Goal: Browse casually

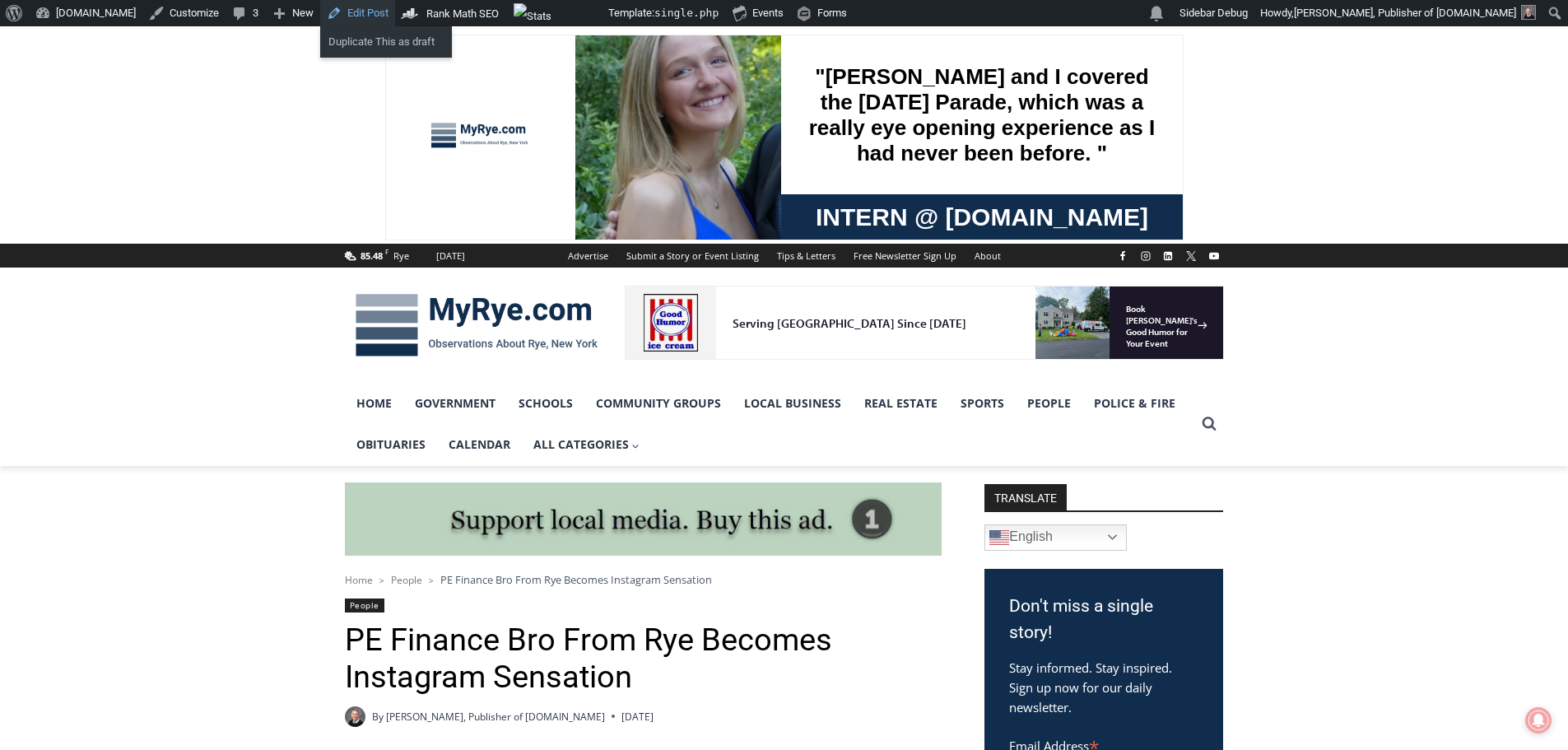
click at [343, 13] on link "Edit Post" at bounding box center [357, 13] width 75 height 26
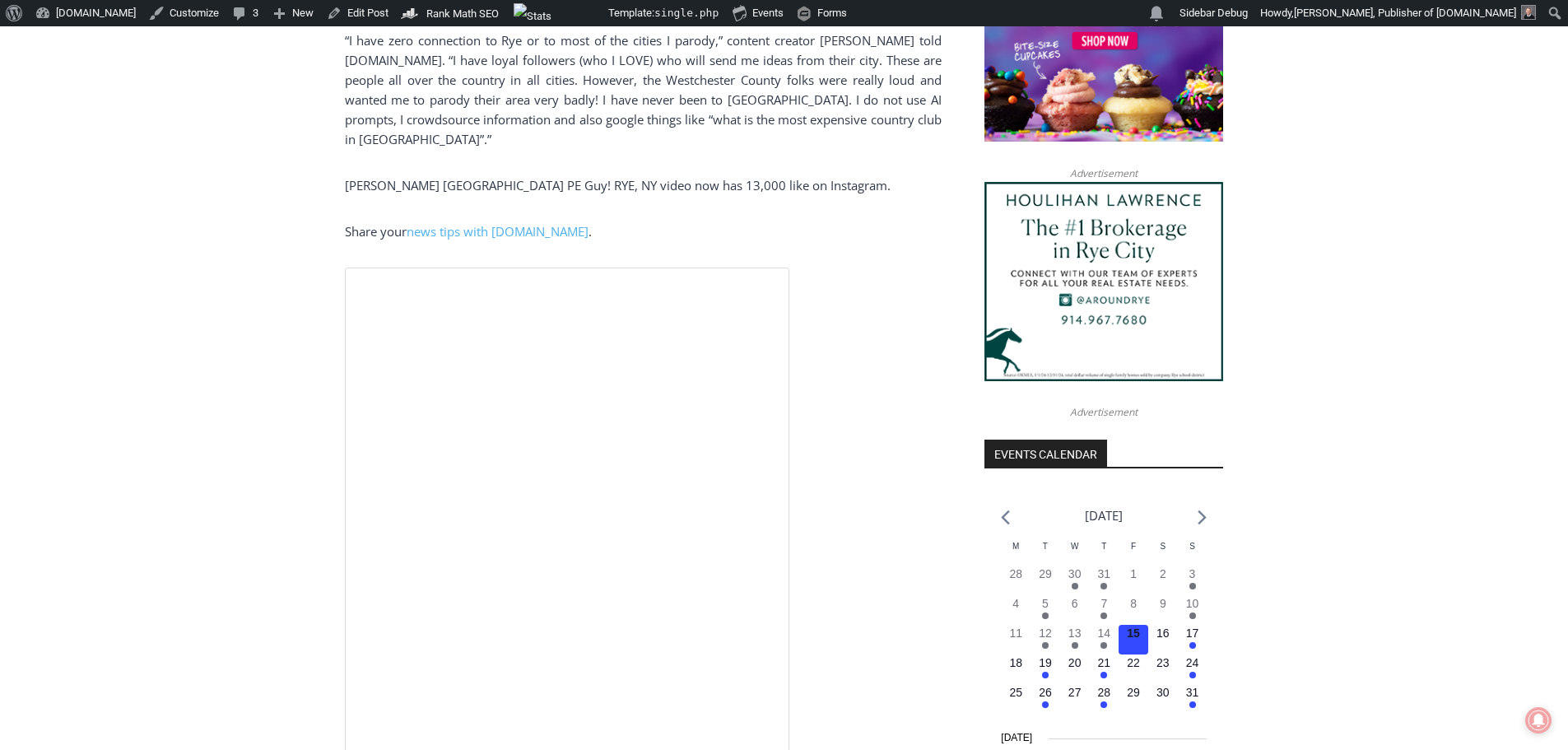
scroll to position [1295, 0]
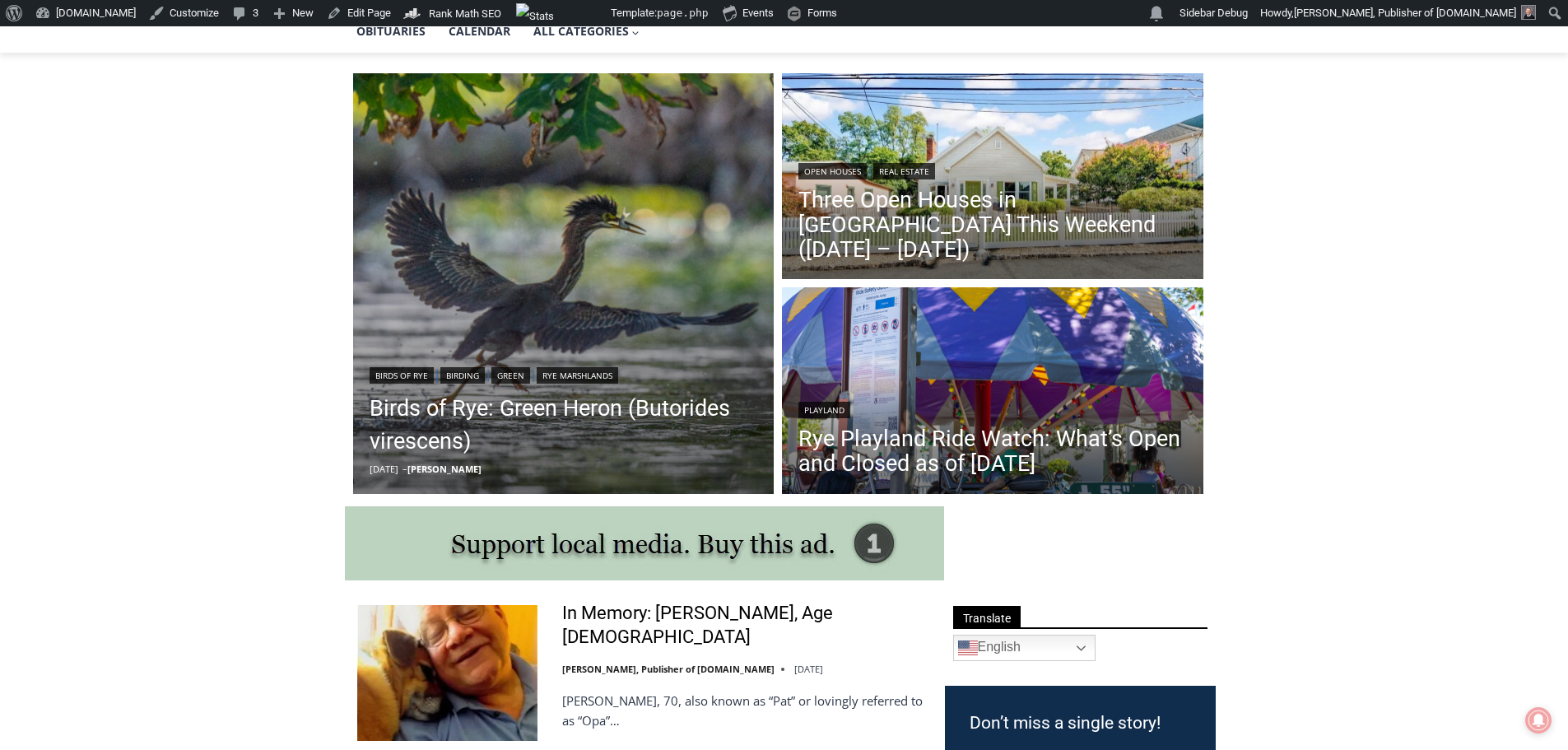
scroll to position [412, 0]
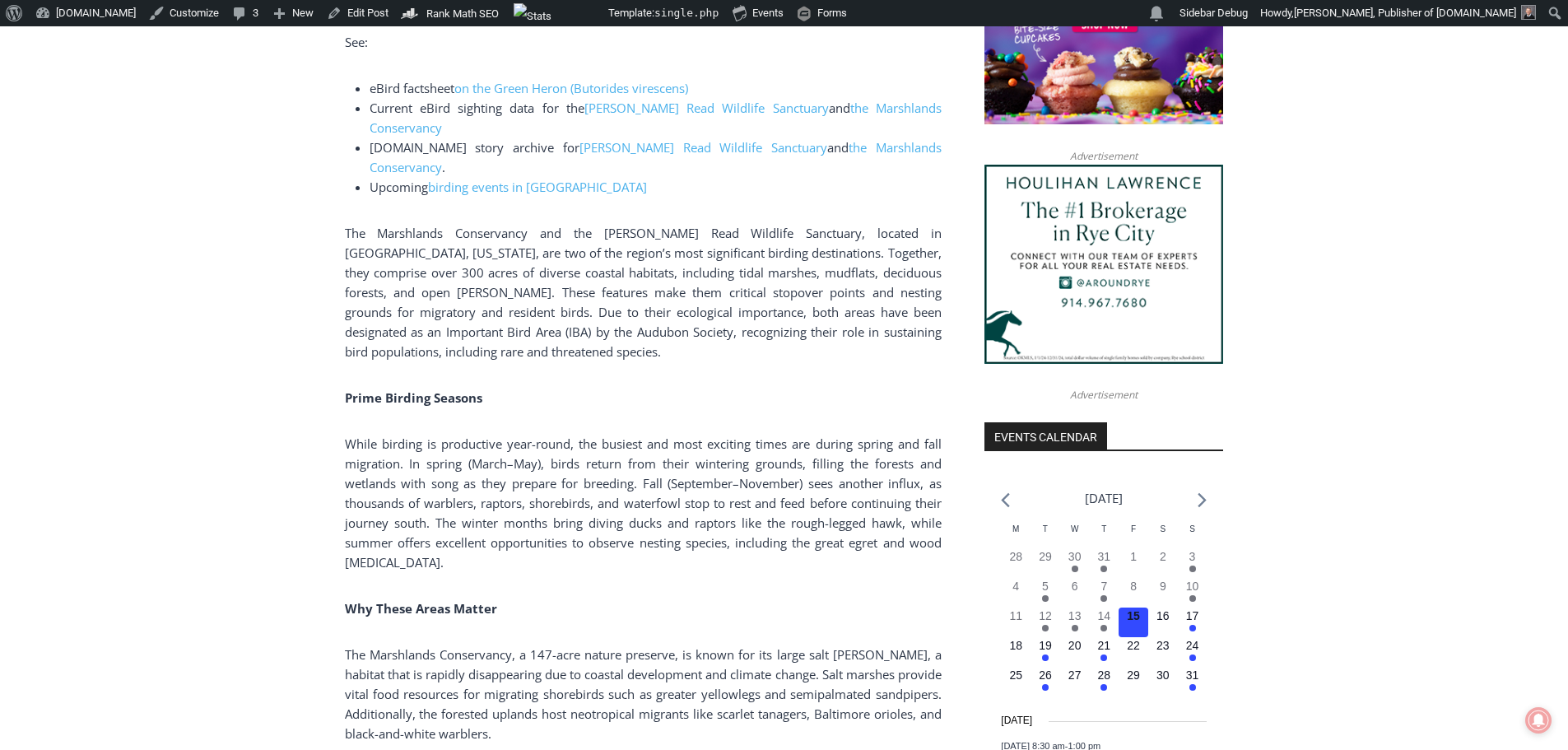
scroll to position [1317, 0]
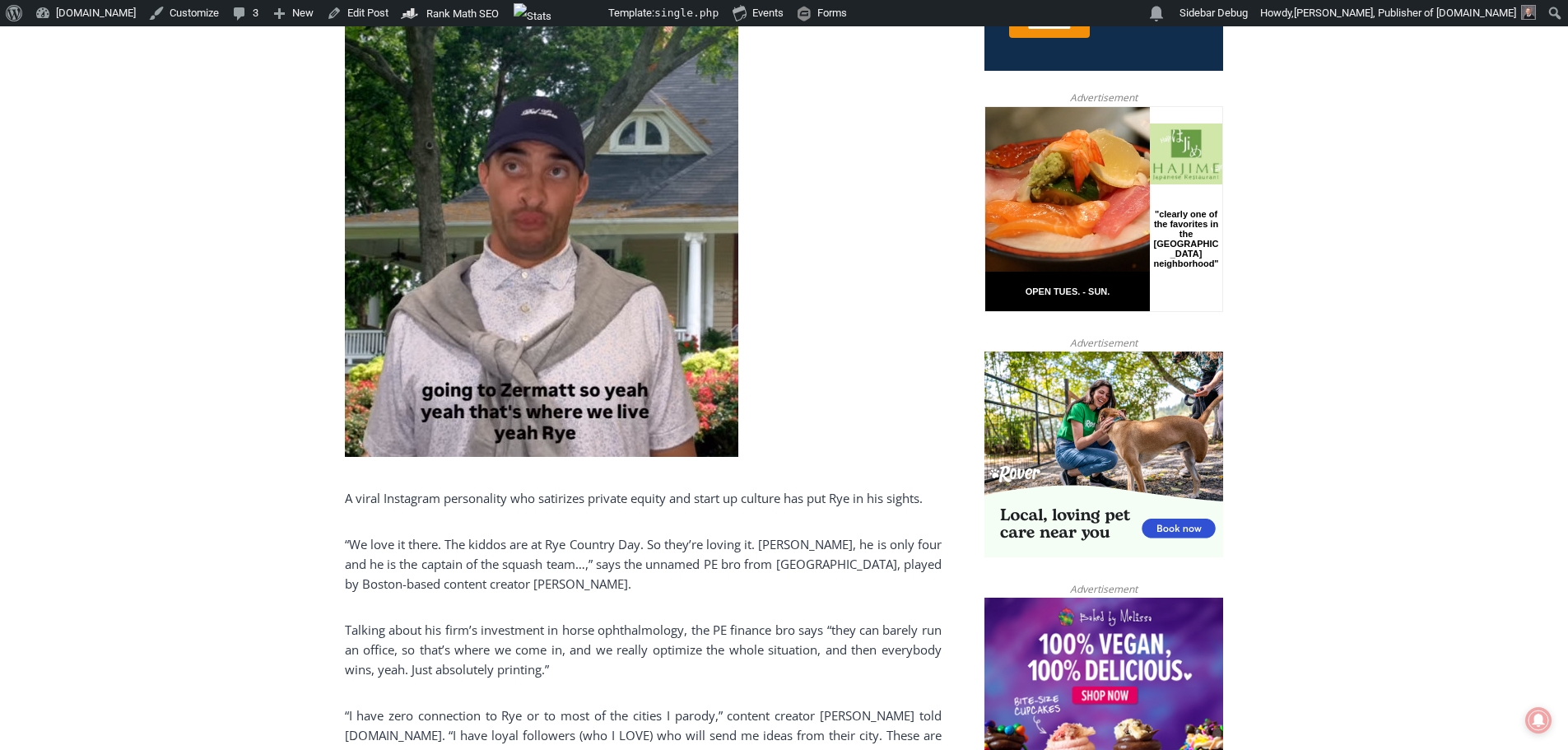
scroll to position [379, 0]
